Goal: Transaction & Acquisition: Download file/media

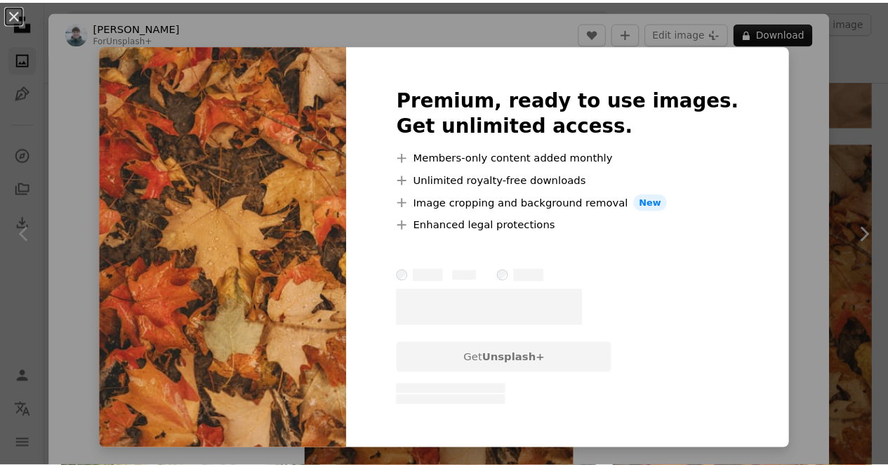
scroll to position [11167, 0]
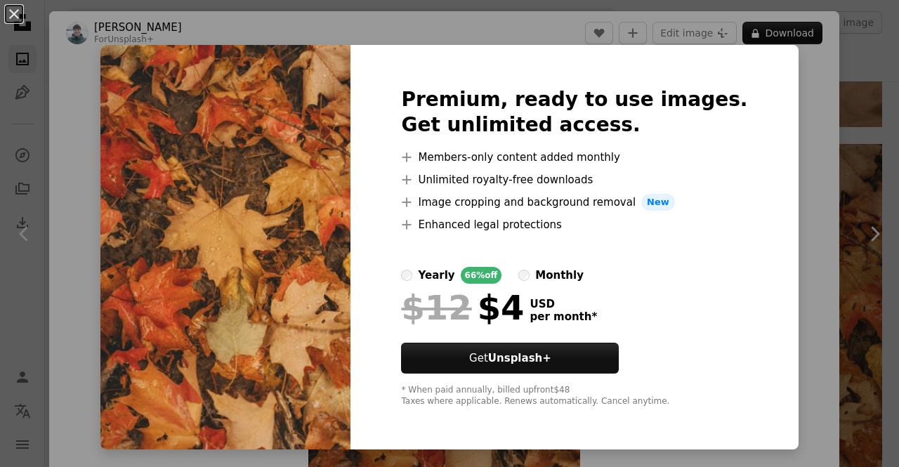
click at [857, 111] on div "An X shape Premium, ready to use images. Get unlimited access. A plus sign Memb…" at bounding box center [449, 233] width 899 height 467
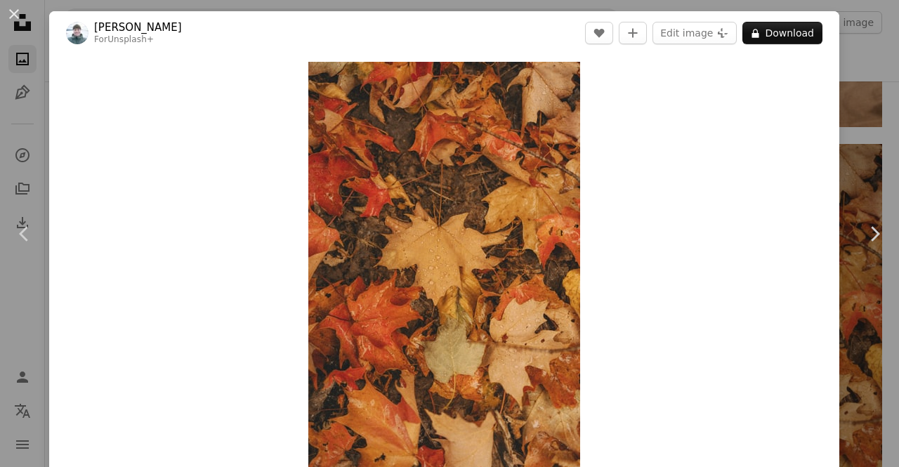
click at [867, 44] on div "An X shape Chevron left Chevron right [PERSON_NAME] For Unsplash+ A heart A plu…" at bounding box center [449, 233] width 899 height 467
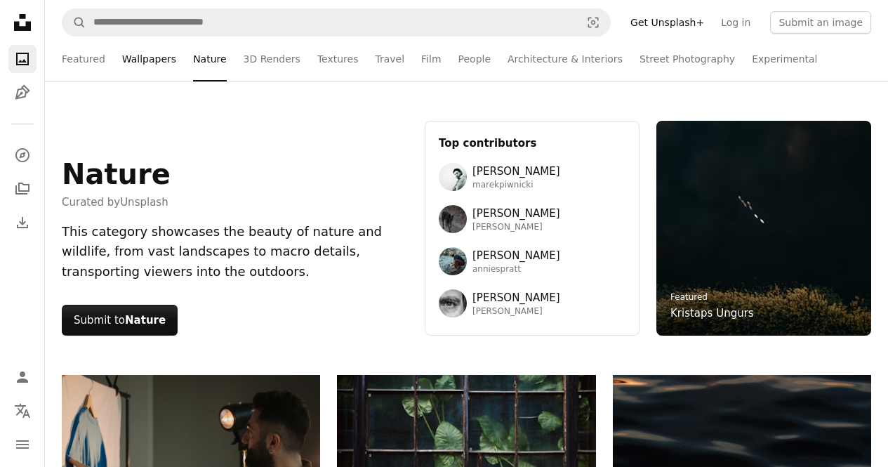
click at [130, 61] on link "Wallpapers" at bounding box center [149, 59] width 54 height 45
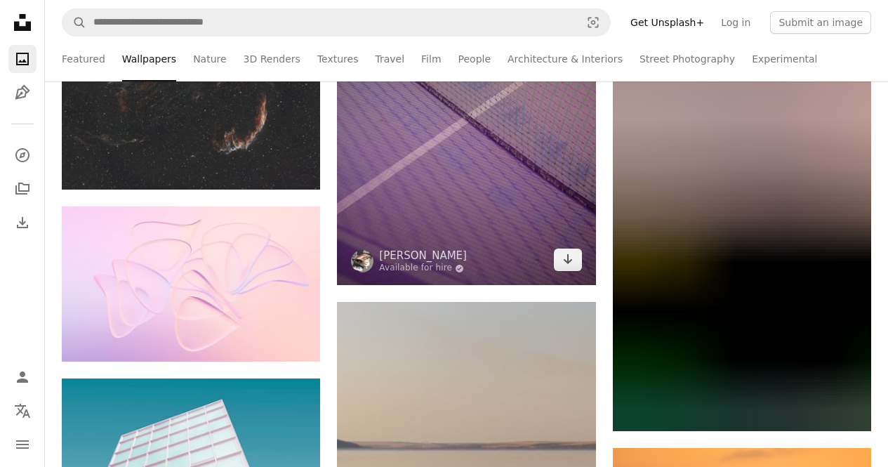
scroll to position [1124, 0]
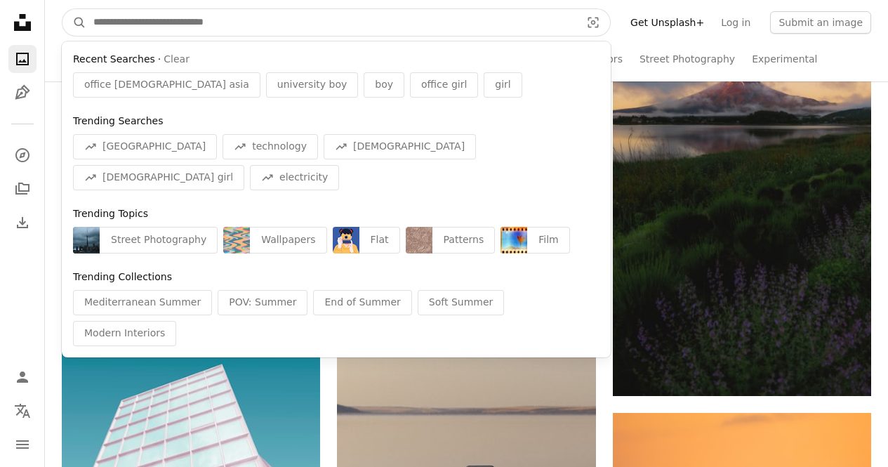
click at [400, 17] on input "Find visuals sitewide" at bounding box center [331, 22] width 490 height 27
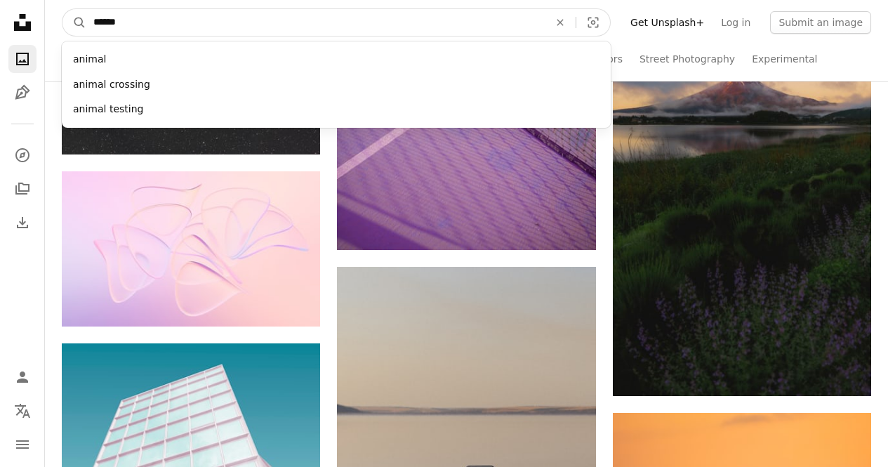
type input "******"
click at [63, 9] on button "A magnifying glass" at bounding box center [75, 22] width 24 height 27
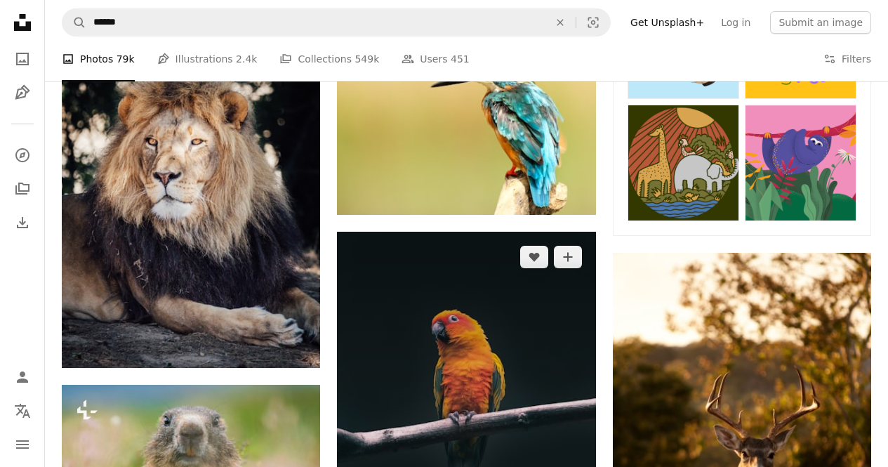
scroll to position [773, 0]
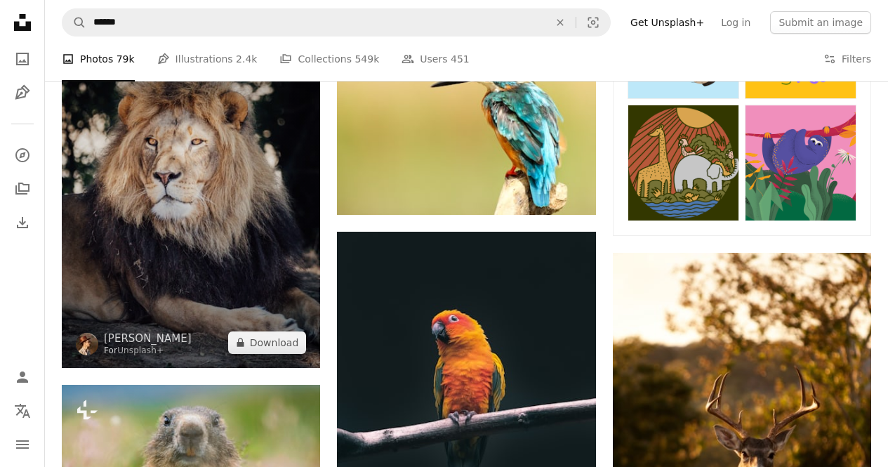
click at [282, 223] on img at bounding box center [191, 174] width 258 height 388
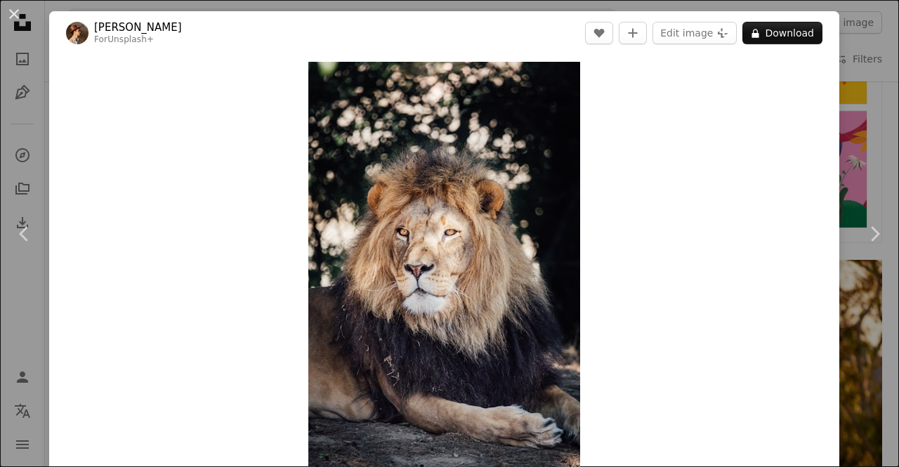
click at [821, 103] on div "Zoom in" at bounding box center [444, 266] width 790 height 422
click at [847, 334] on div "An X shape Chevron left Chevron right [PERSON_NAME] For Unsplash+ A heart A plu…" at bounding box center [449, 233] width 899 height 467
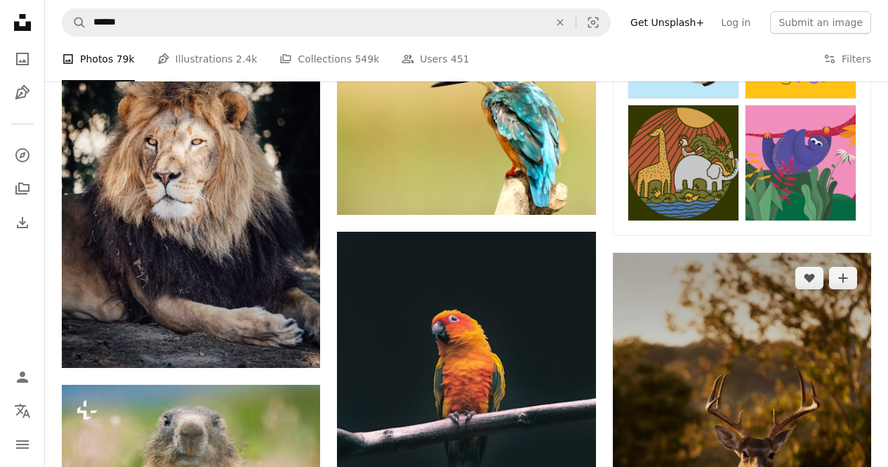
click at [847, 334] on img at bounding box center [742, 446] width 258 height 386
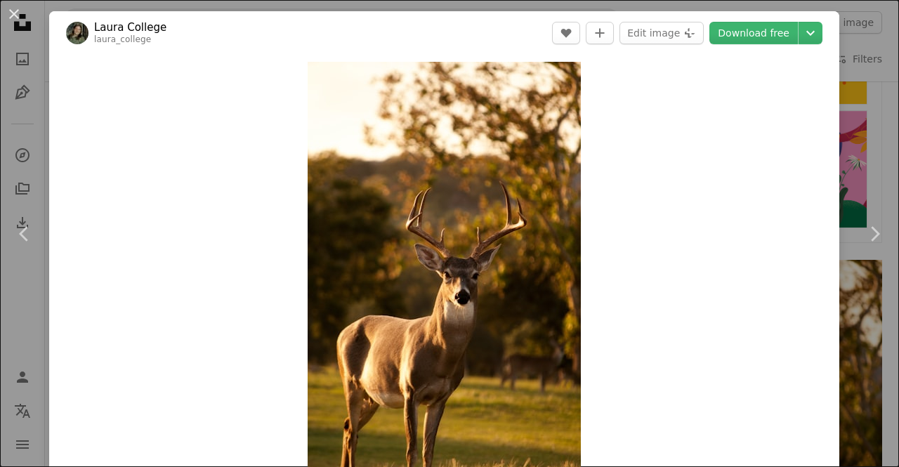
click at [765, 17] on header "[PERSON_NAME] College laura_college A heart A plus sign Edit image Plus sign fo…" at bounding box center [444, 33] width 790 height 44
click at [752, 37] on link "Download free" at bounding box center [753, 33] width 88 height 22
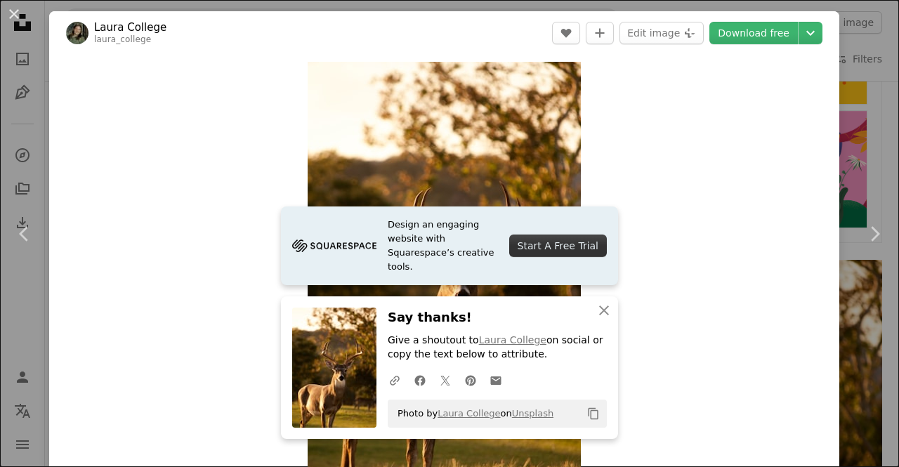
click at [840, 99] on div "An X shape Chevron left Chevron right Design an engaging website with Squarespa…" at bounding box center [449, 233] width 899 height 467
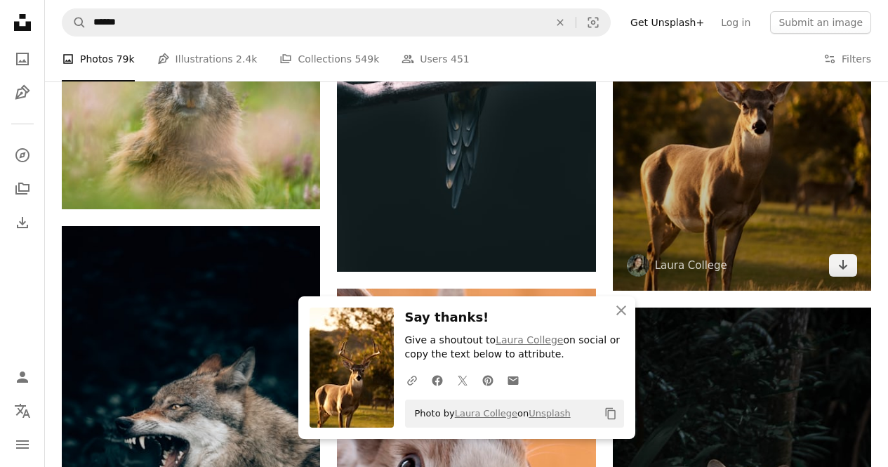
scroll to position [1124, 0]
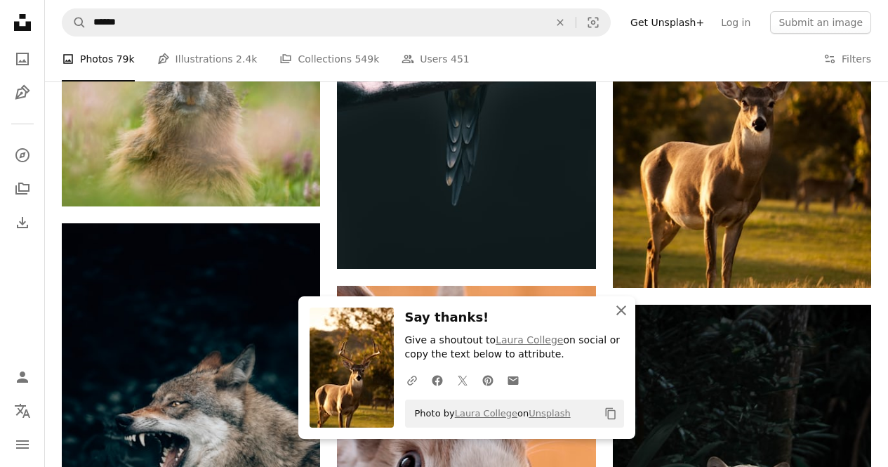
click at [627, 311] on icon "An X shape" at bounding box center [621, 310] width 17 height 17
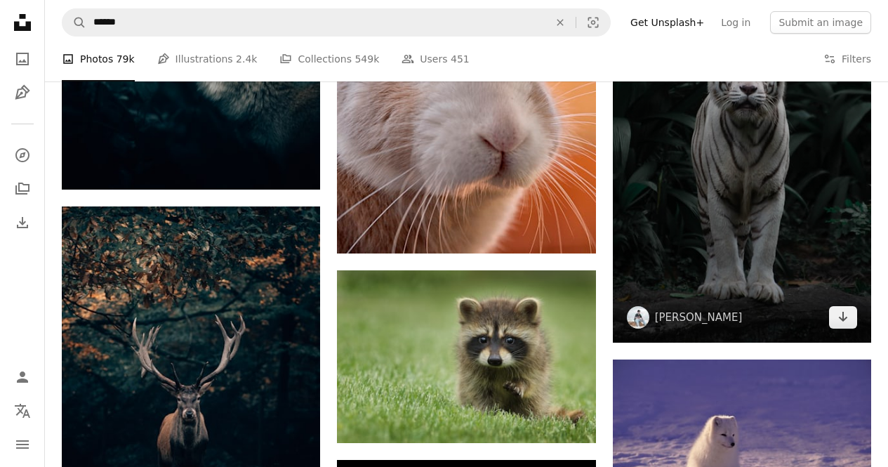
scroll to position [1334, 0]
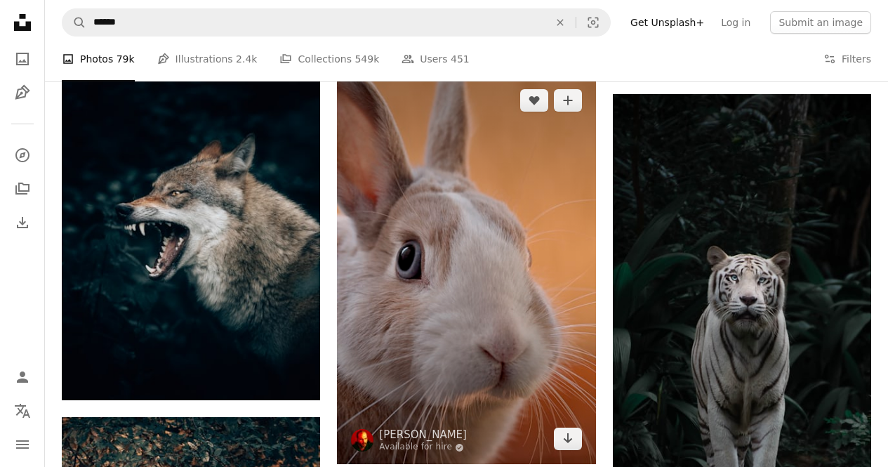
click at [553, 272] on img at bounding box center [466, 269] width 258 height 389
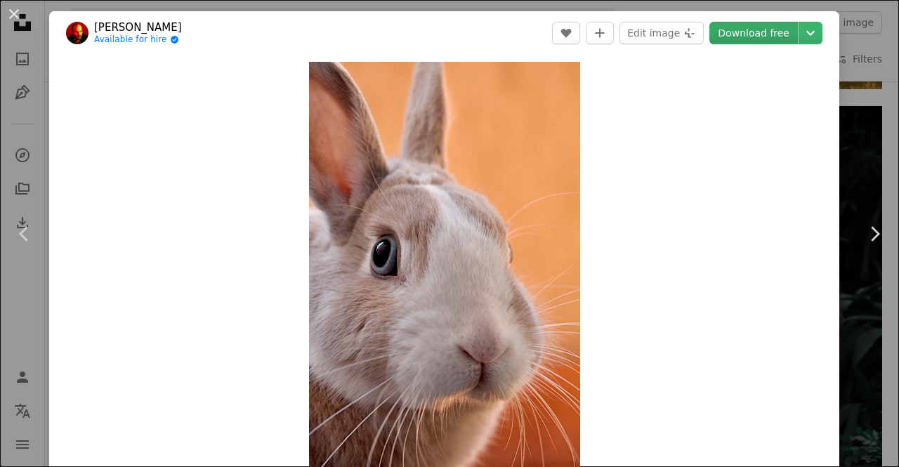
click at [744, 32] on link "Download free" at bounding box center [753, 33] width 88 height 22
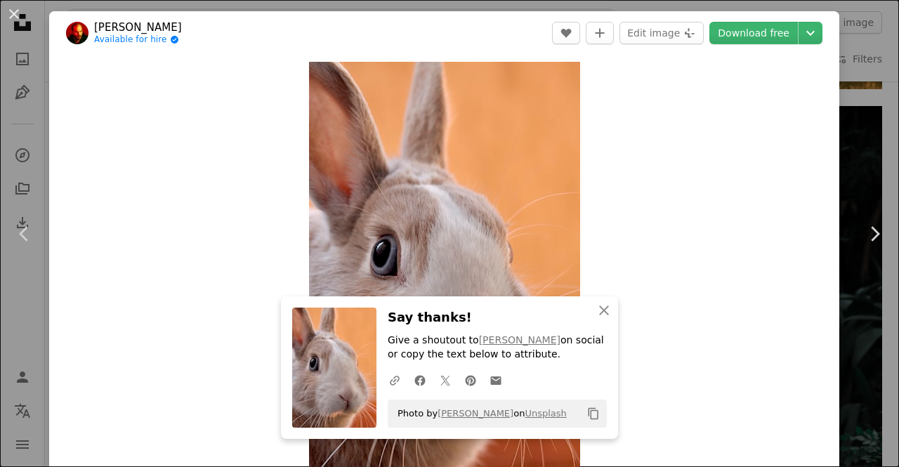
click at [848, 88] on div "An X shape Chevron left Chevron right An X shape Close Say thanks! Give a shout…" at bounding box center [449, 233] width 899 height 467
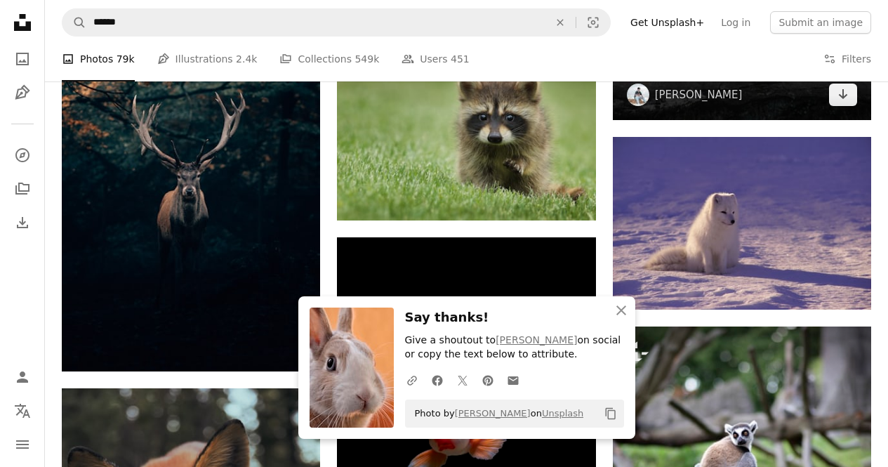
scroll to position [1826, 0]
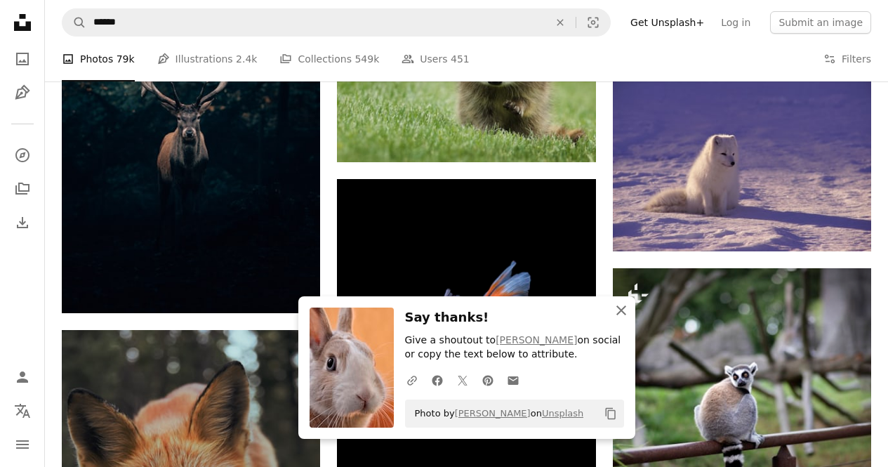
click at [622, 310] on icon "button" at bounding box center [622, 311] width 10 height 10
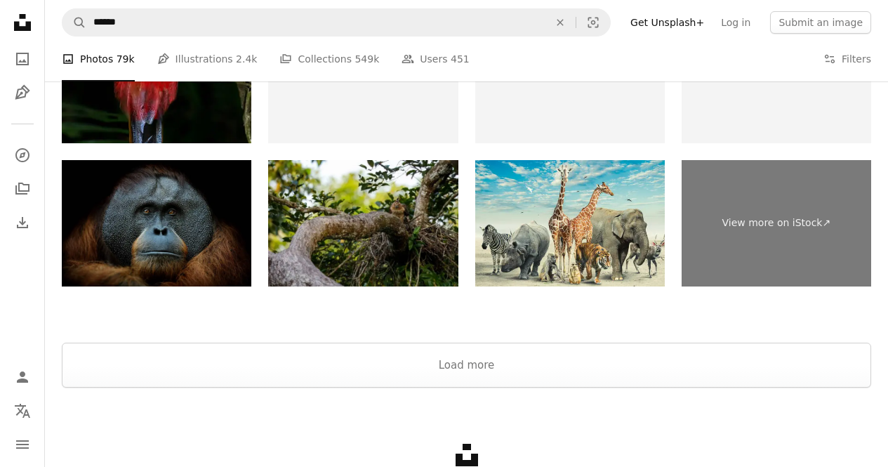
scroll to position [3090, 0]
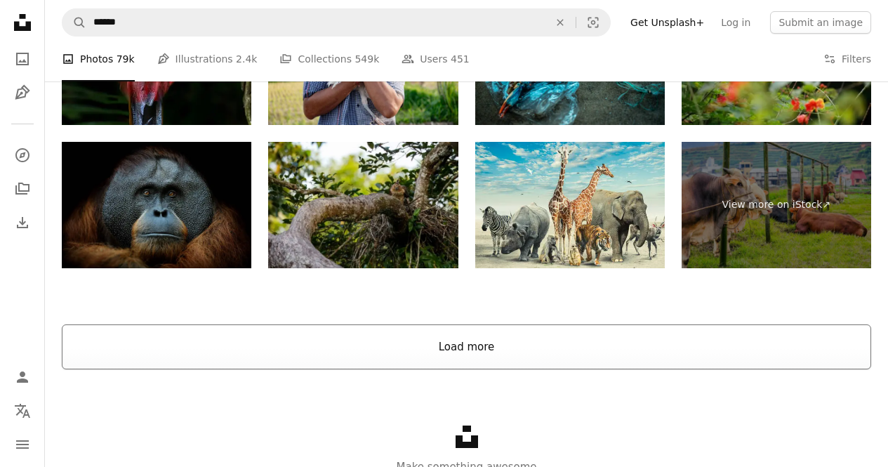
click at [481, 350] on button "Load more" at bounding box center [467, 346] width 810 height 45
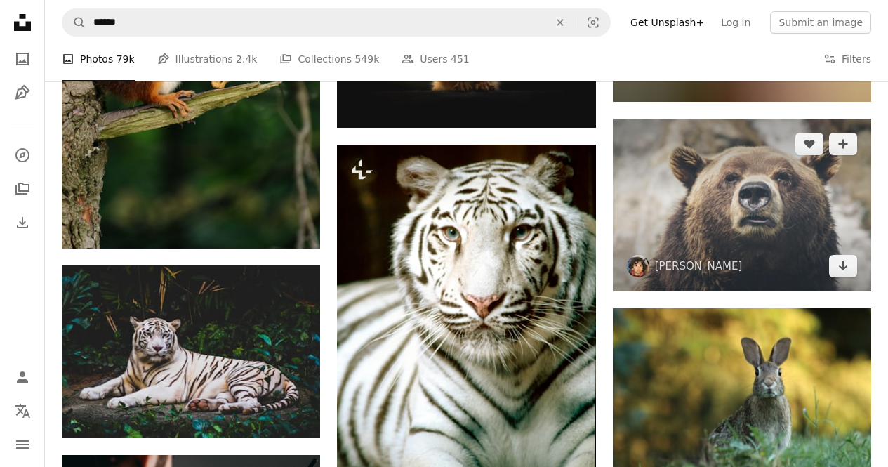
scroll to position [3083, 0]
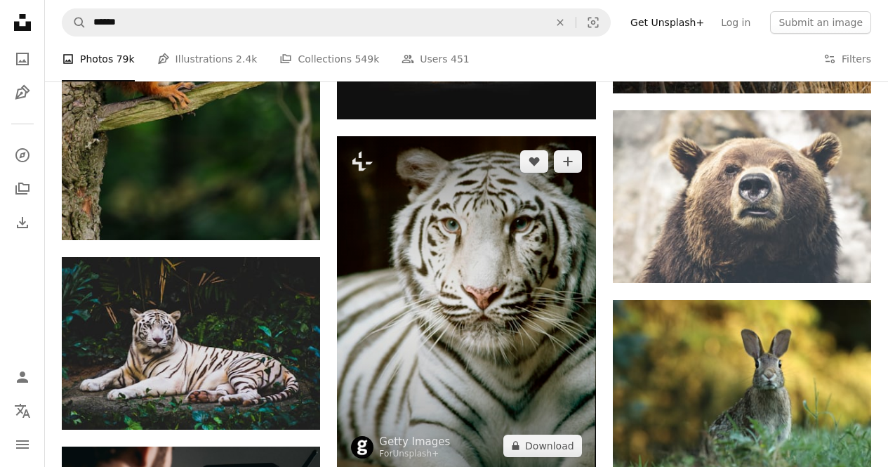
click at [540, 299] on img at bounding box center [466, 303] width 258 height 335
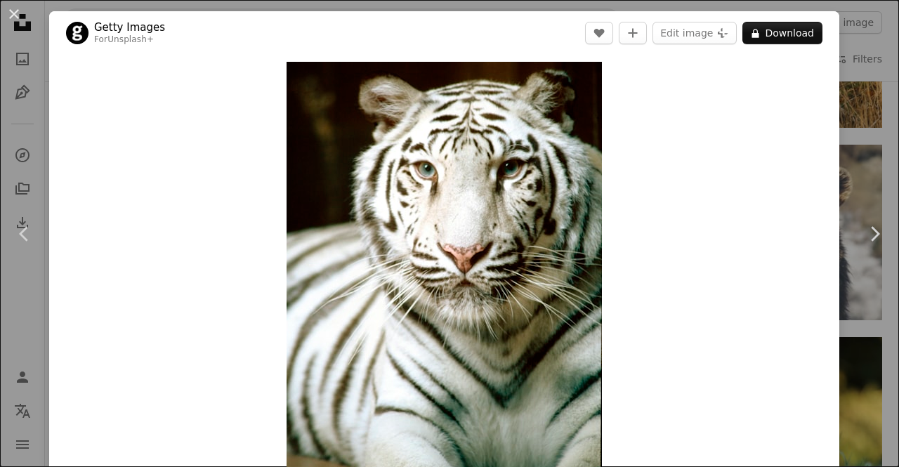
click at [839, 129] on div "An X shape Chevron left Chevron right Getty Images For Unsplash+ A heart A plus…" at bounding box center [449, 233] width 899 height 467
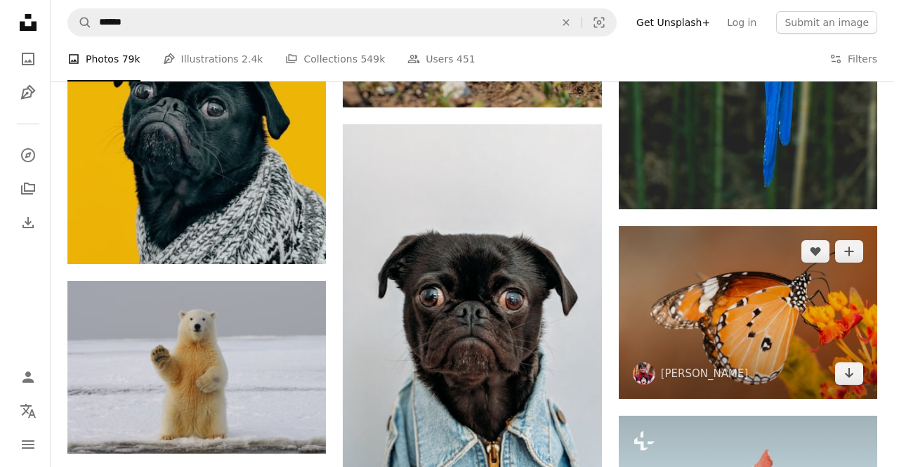
scroll to position [4137, 0]
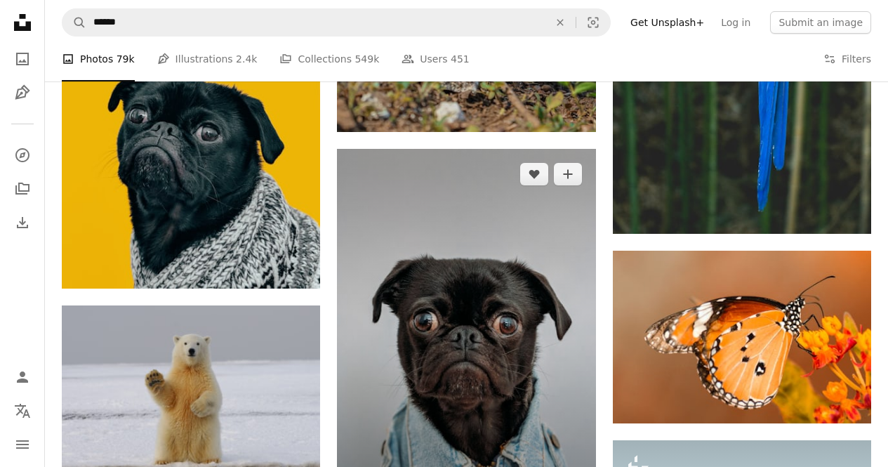
click at [513, 221] on img at bounding box center [466, 329] width 258 height 360
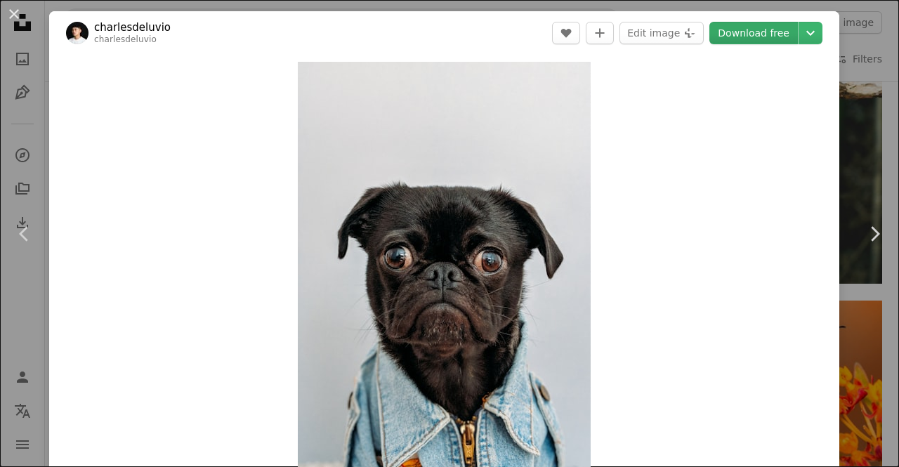
click at [765, 41] on link "Download free" at bounding box center [753, 33] width 88 height 22
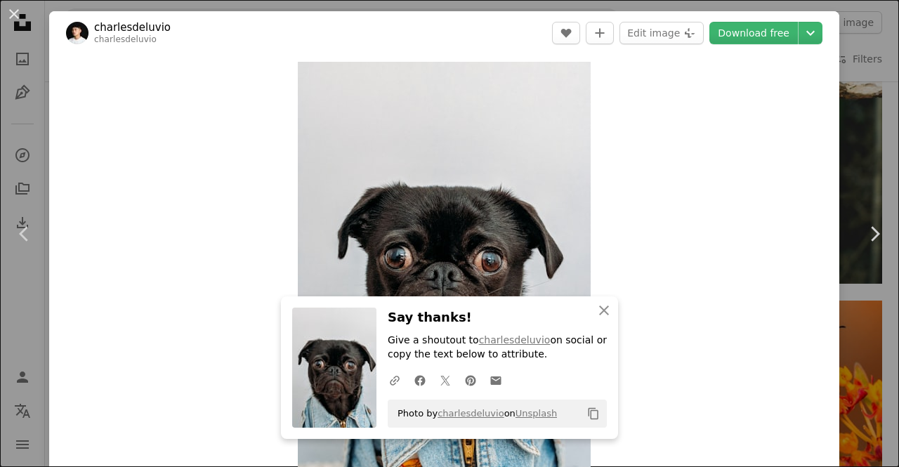
click at [846, 134] on div "An X shape Chevron left Chevron right An X shape Close Say thanks! Give a shout…" at bounding box center [449, 233] width 899 height 467
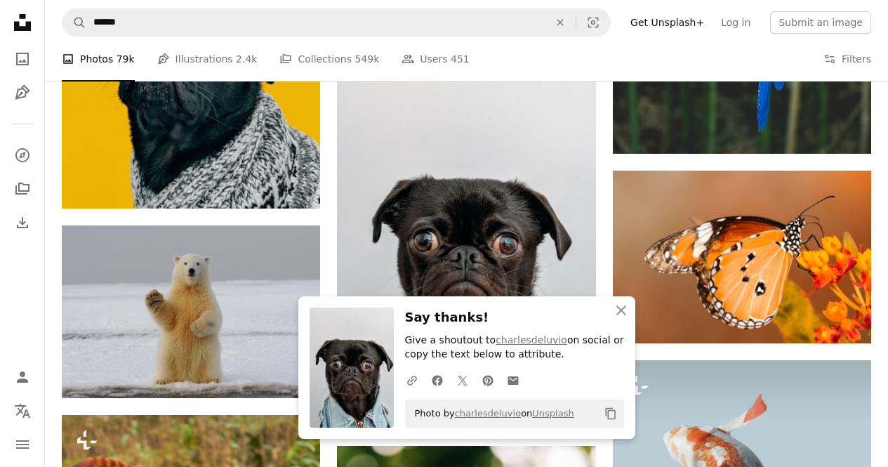
scroll to position [4347, 0]
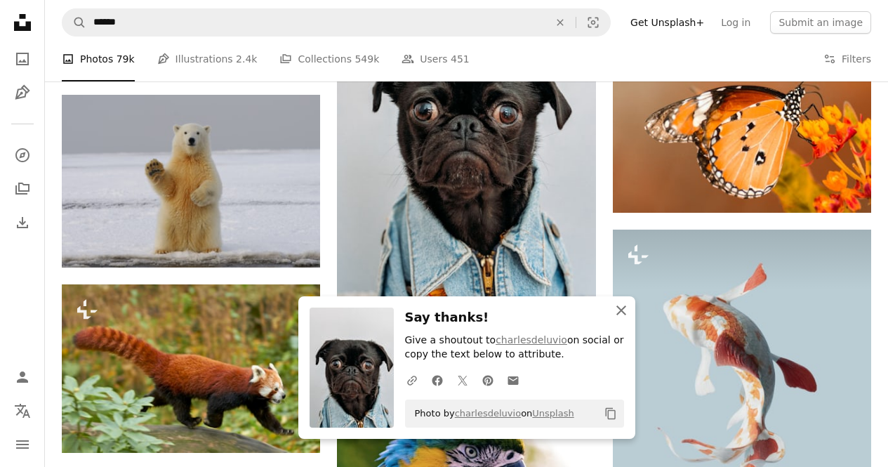
click at [623, 309] on icon "button" at bounding box center [622, 311] width 10 height 10
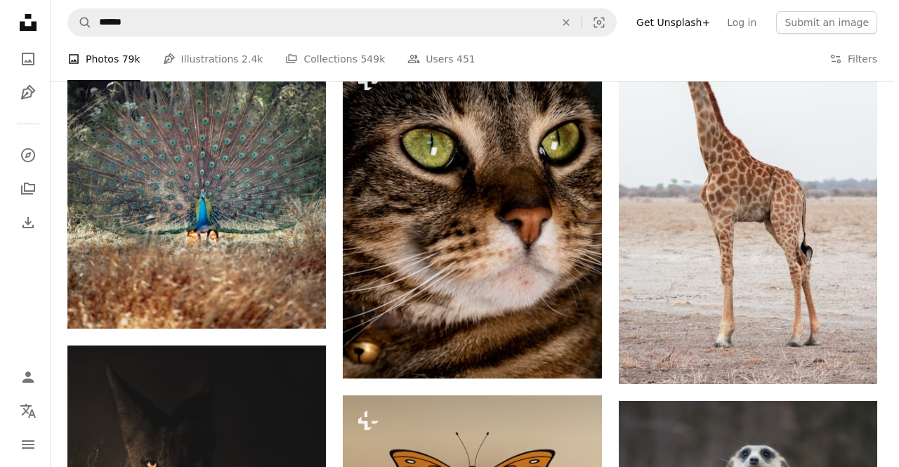
scroll to position [6454, 0]
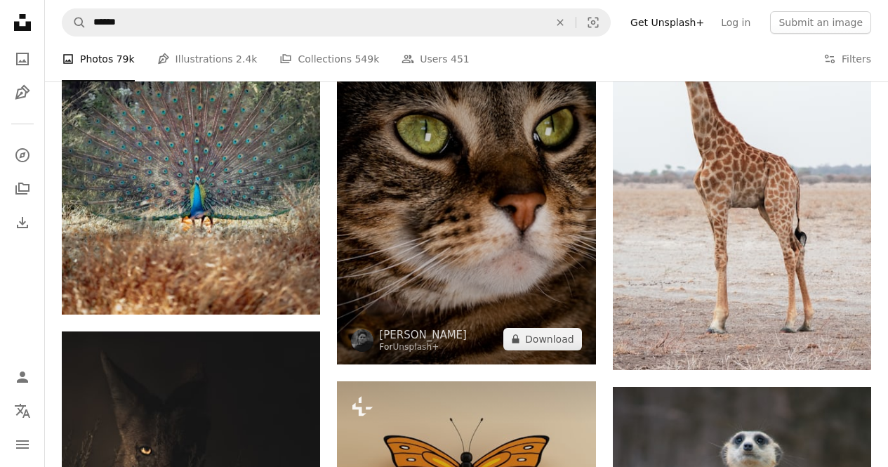
click at [534, 225] on img at bounding box center [466, 202] width 258 height 323
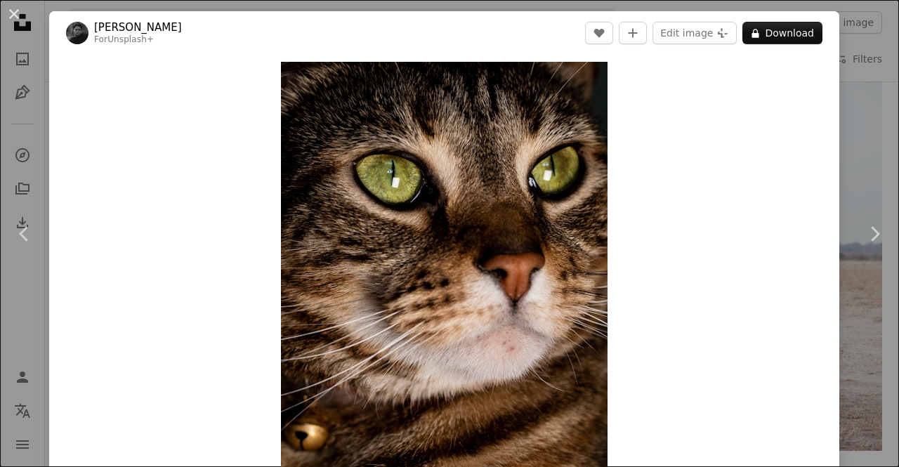
click at [813, 113] on div "Zoom in" at bounding box center [444, 266] width 790 height 422
click at [822, 110] on div "Zoom in" at bounding box center [444, 266] width 790 height 422
click at [832, 106] on div "An X shape Chevron left Chevron right [PERSON_NAME] For Unsplash+ A heart A plu…" at bounding box center [449, 233] width 899 height 467
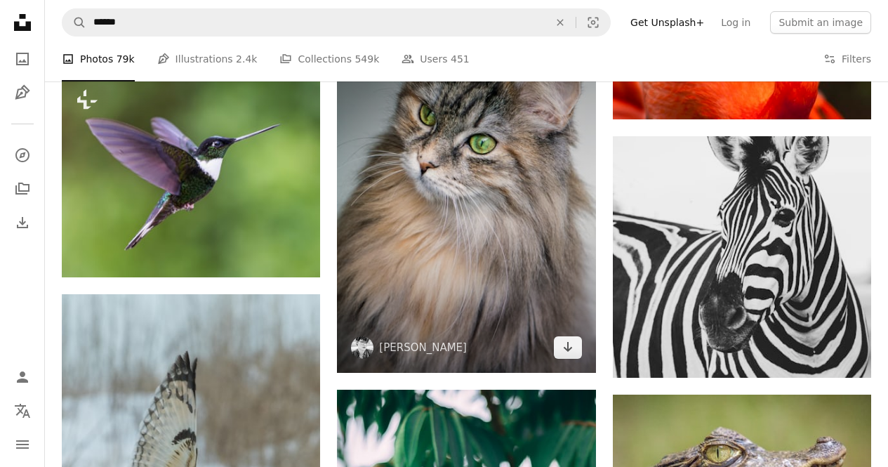
scroll to position [7437, 0]
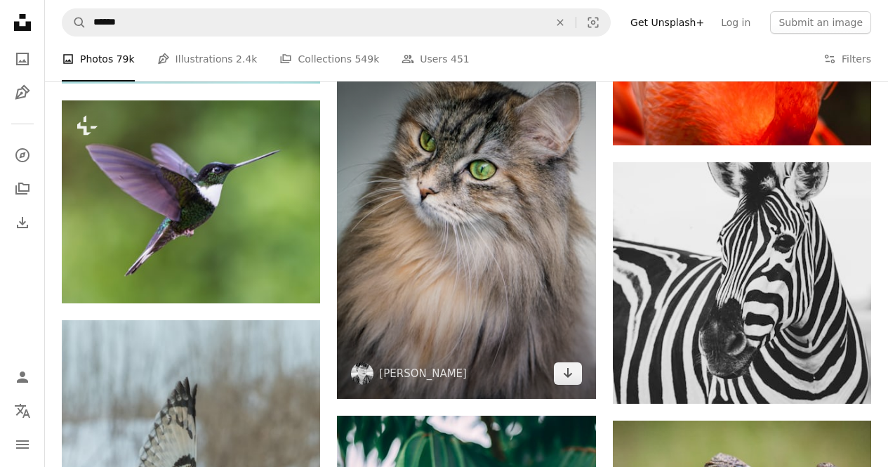
click at [447, 204] on img at bounding box center [466, 213] width 258 height 372
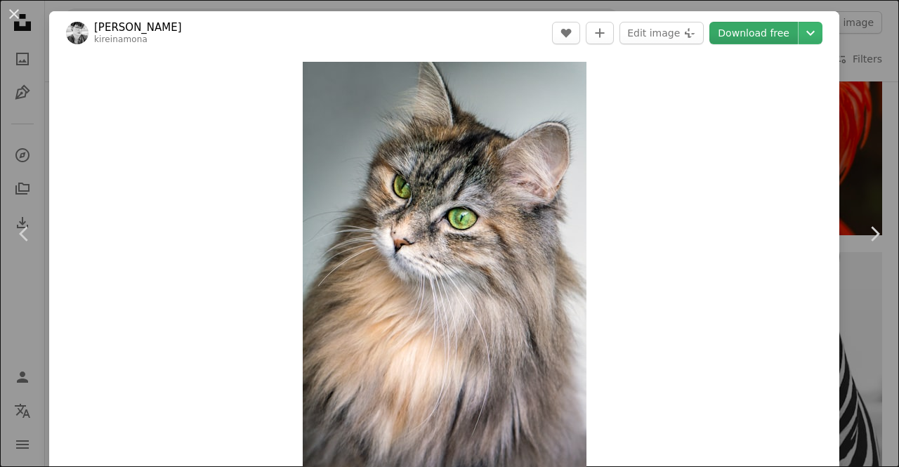
click at [760, 38] on link "Download free" at bounding box center [753, 33] width 88 height 22
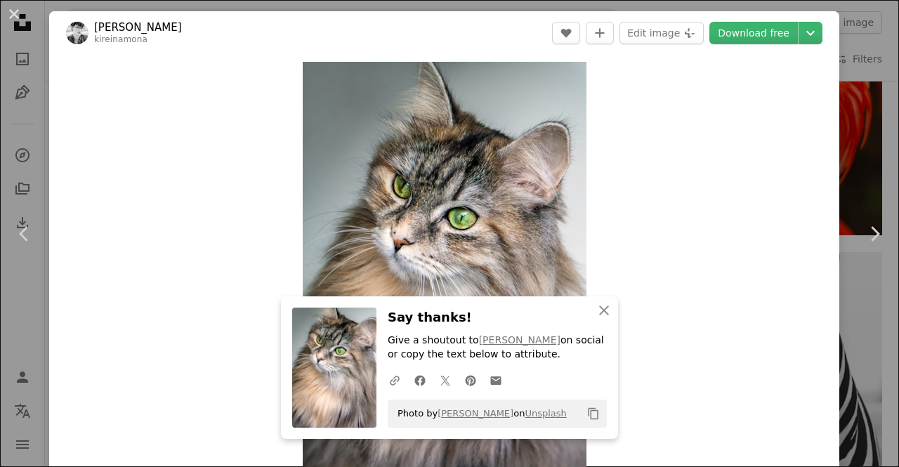
click at [841, 103] on div "An X shape Chevron left Chevron right An X shape Close Say thanks! Give a shout…" at bounding box center [449, 233] width 899 height 467
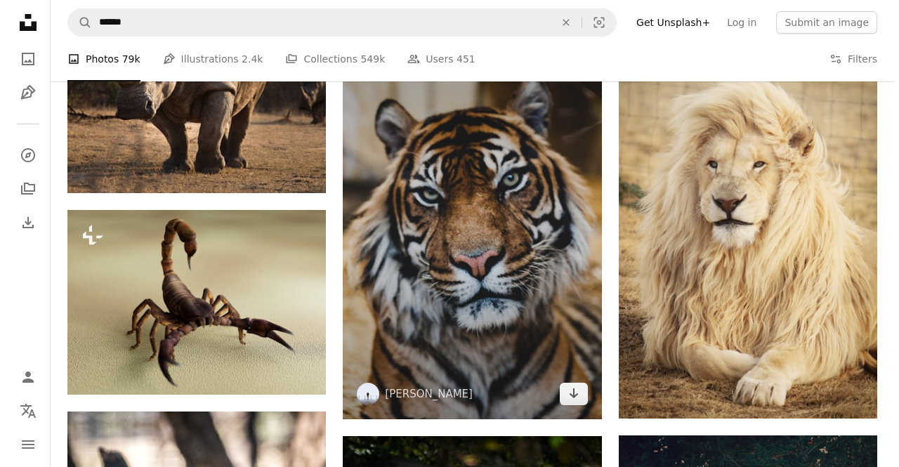
scroll to position [8210, 0]
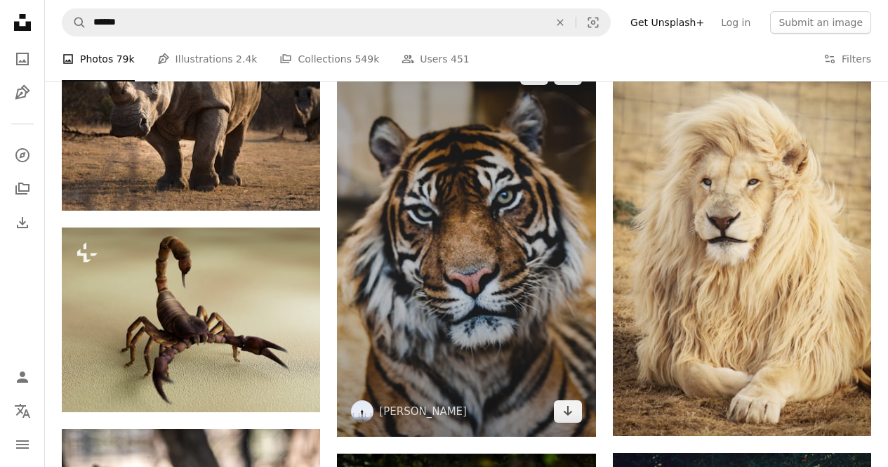
click at [534, 220] on img at bounding box center [466, 242] width 258 height 388
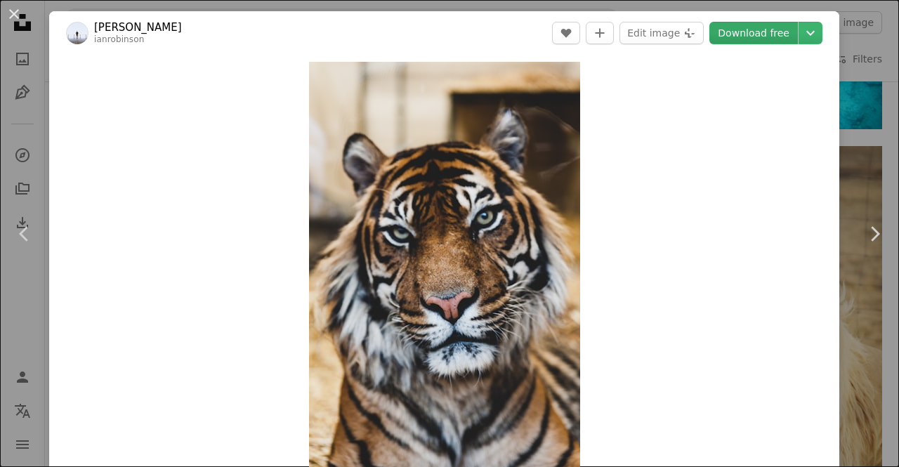
click at [739, 34] on link "Download free" at bounding box center [753, 33] width 88 height 22
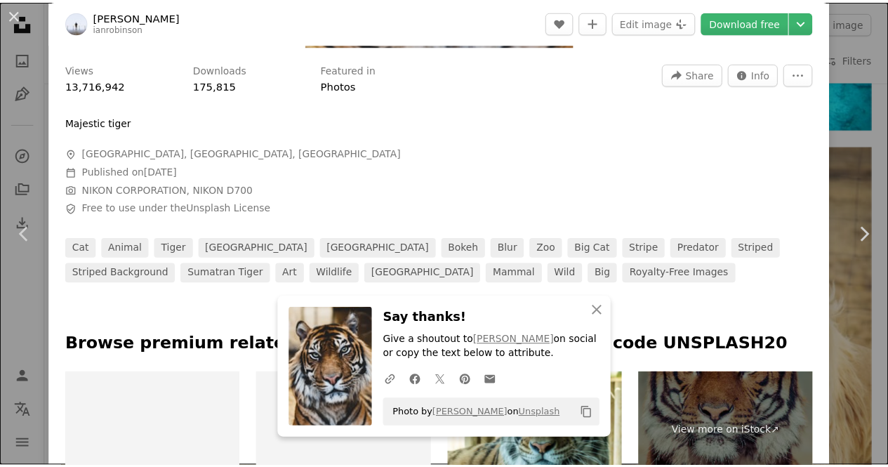
scroll to position [562, 0]
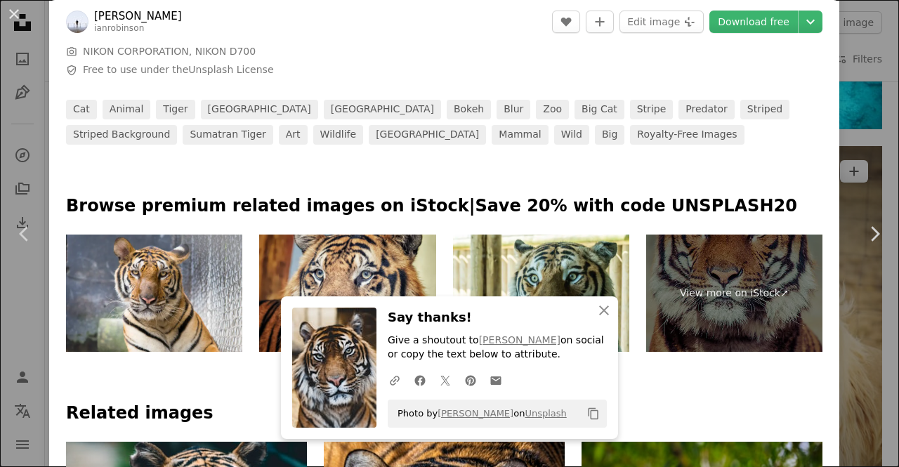
click at [843, 160] on div "An X shape Chevron left Chevron right An X shape Close Say thanks! Give a shout…" at bounding box center [449, 233] width 899 height 467
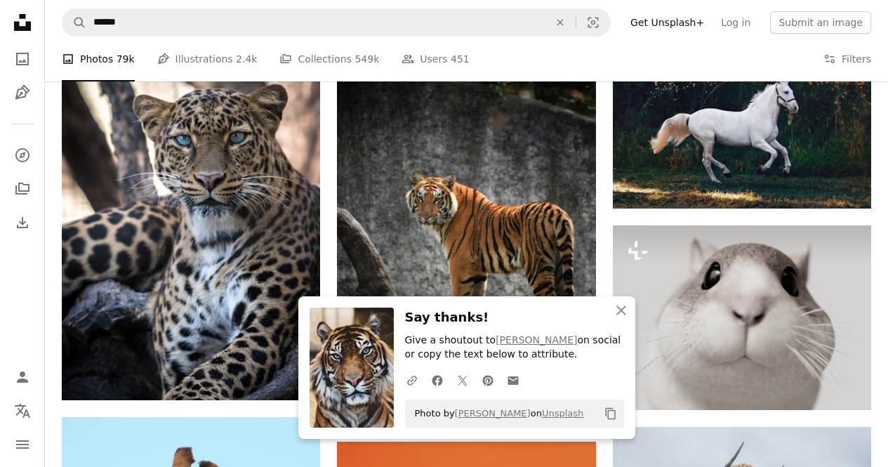
scroll to position [8631, 0]
